Goal: Find specific page/section: Find specific page/section

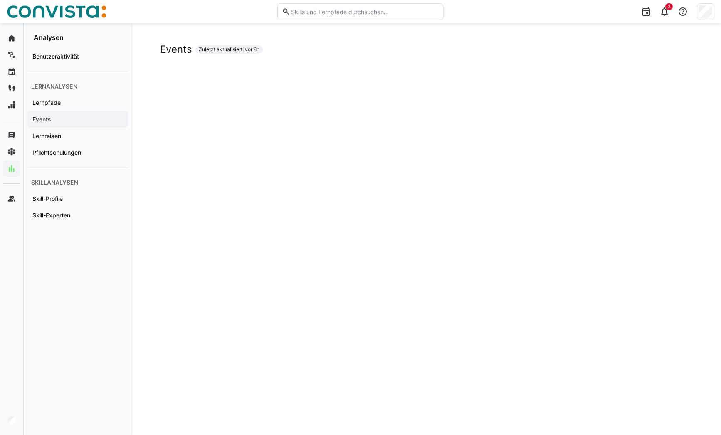
scroll to position [42, 0]
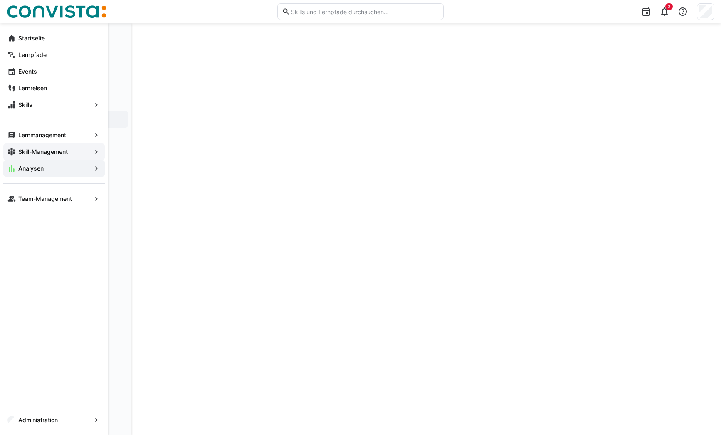
drag, startPoint x: 22, startPoint y: 101, endPoint x: 8, endPoint y: 147, distance: 47.3
click at [0, 0] on app-navigation-label "Skills" at bounding box center [0, 0] width 0 height 0
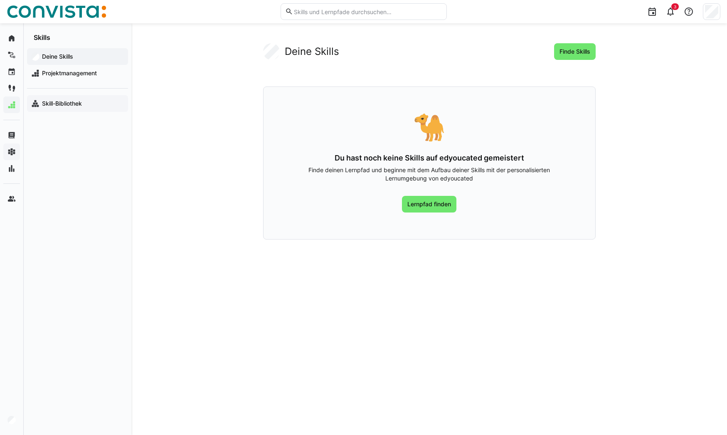
click at [0, 0] on app-navigation-label "Skill-Bibliothek" at bounding box center [0, 0] width 0 height 0
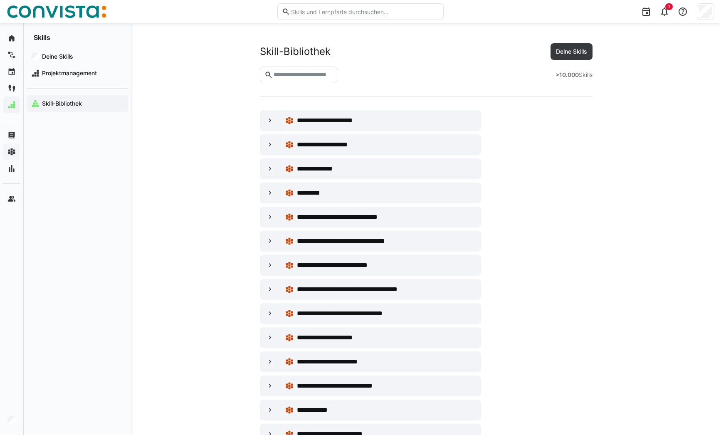
click at [301, 76] on input "text" at bounding box center [303, 74] width 60 height 7
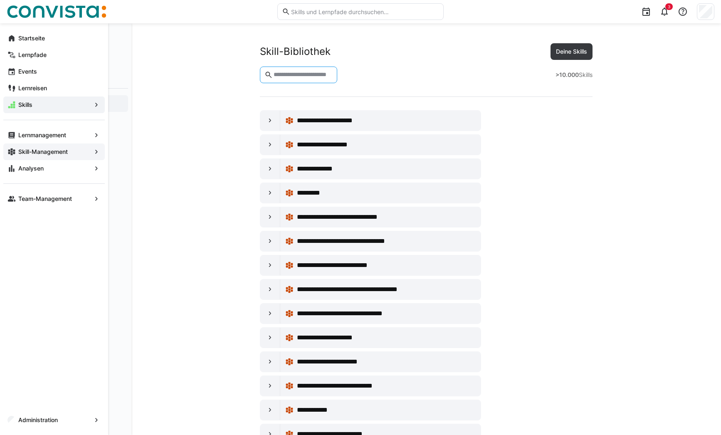
click at [0, 0] on app-navigation-label "Skill-Management" at bounding box center [0, 0] width 0 height 0
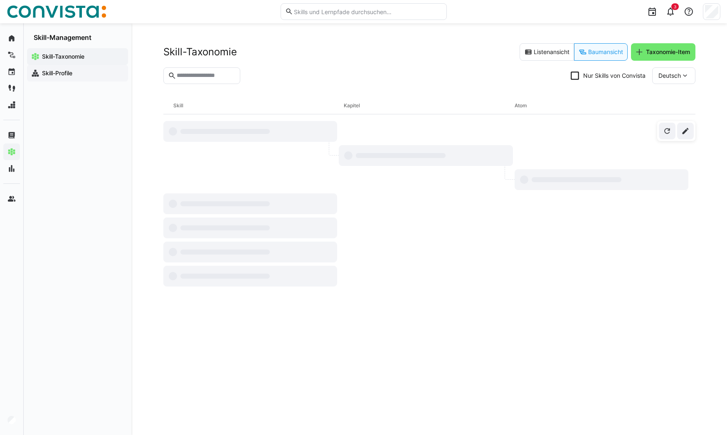
click at [54, 77] on span "Skill-Profile" at bounding box center [82, 73] width 83 height 8
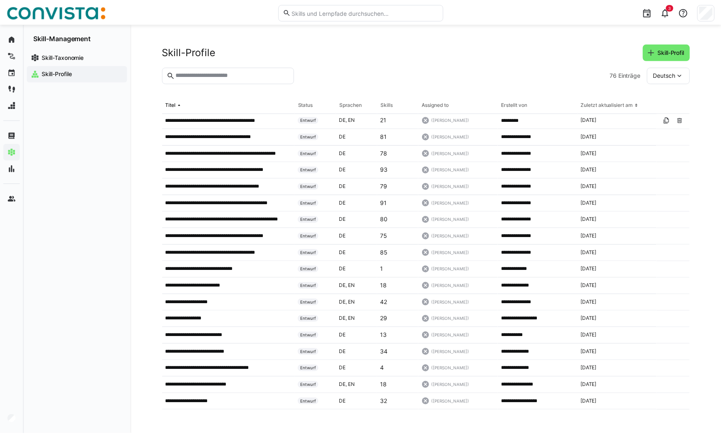
scroll to position [31, 0]
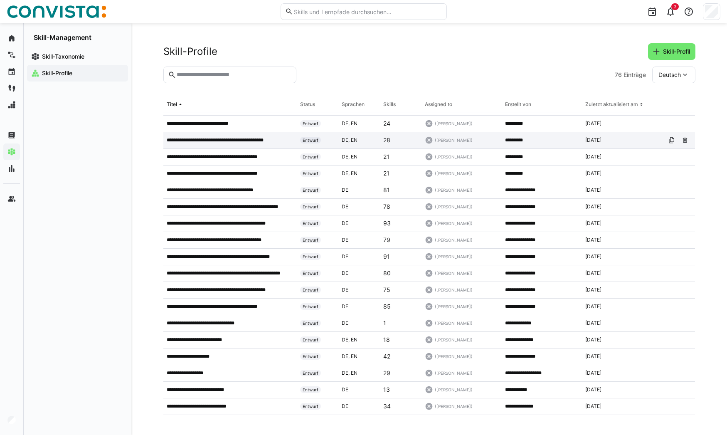
click at [219, 138] on p "**********" at bounding box center [227, 140] width 120 height 7
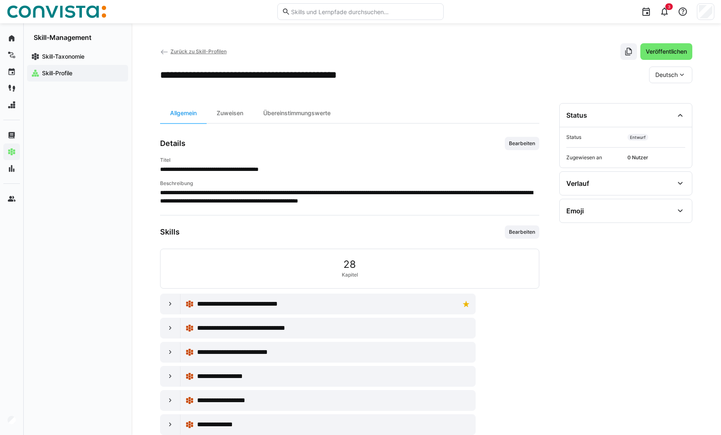
click at [74, 79] on div "Skill-Profile" at bounding box center [77, 73] width 101 height 17
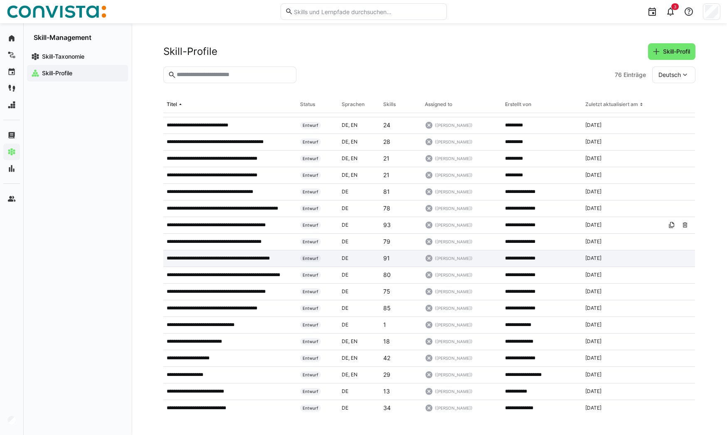
scroll to position [42, 0]
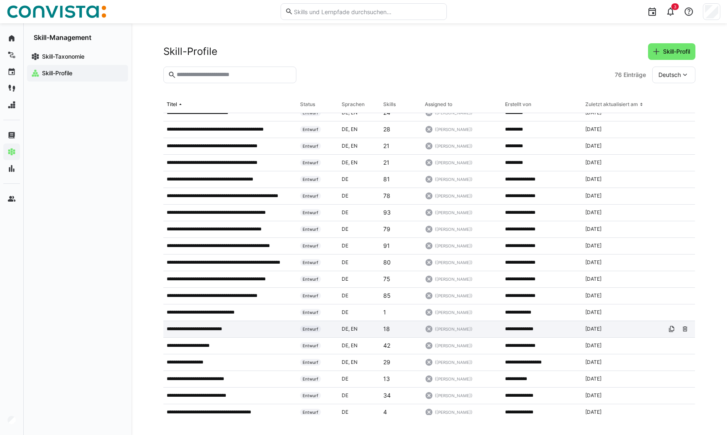
click at [219, 329] on p "**********" at bounding box center [204, 328] width 74 height 7
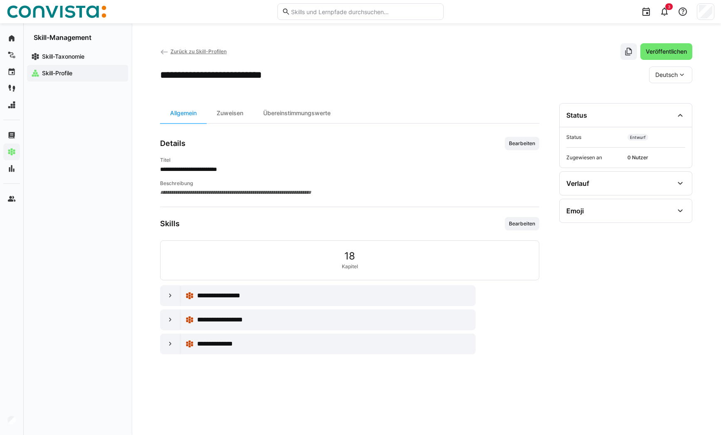
click at [170, 49] on span "Zurück zu Skill-Profilen" at bounding box center [198, 51] width 56 height 6
